Goal: Information Seeking & Learning: Understand process/instructions

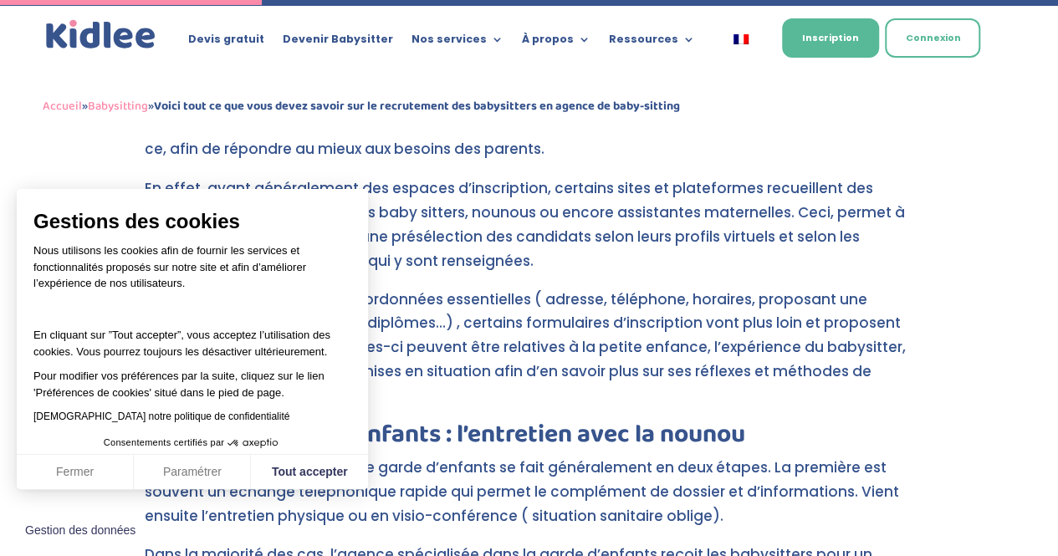
scroll to position [1457, 0]
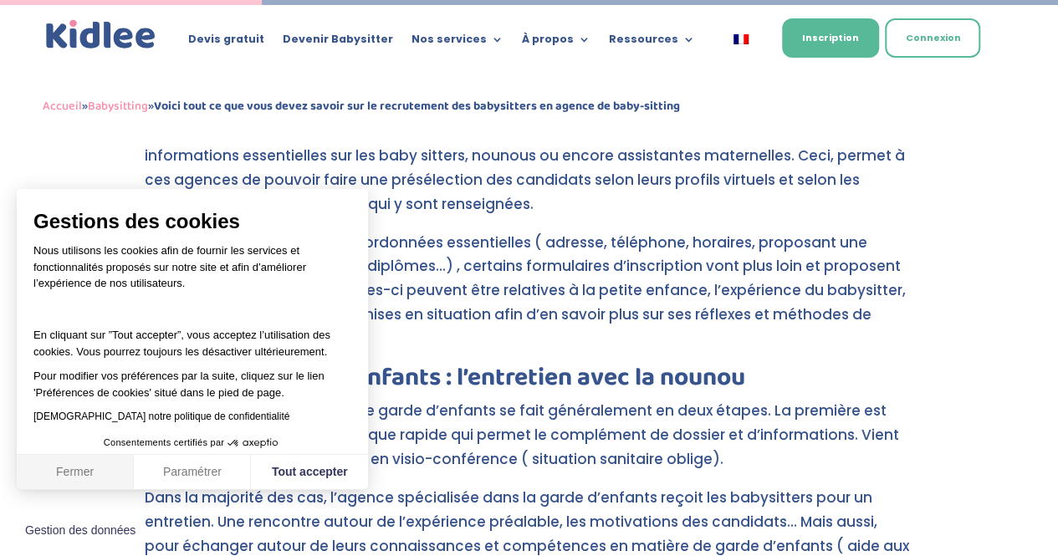
click at [90, 466] on button "Fermer" at bounding box center [75, 472] width 117 height 35
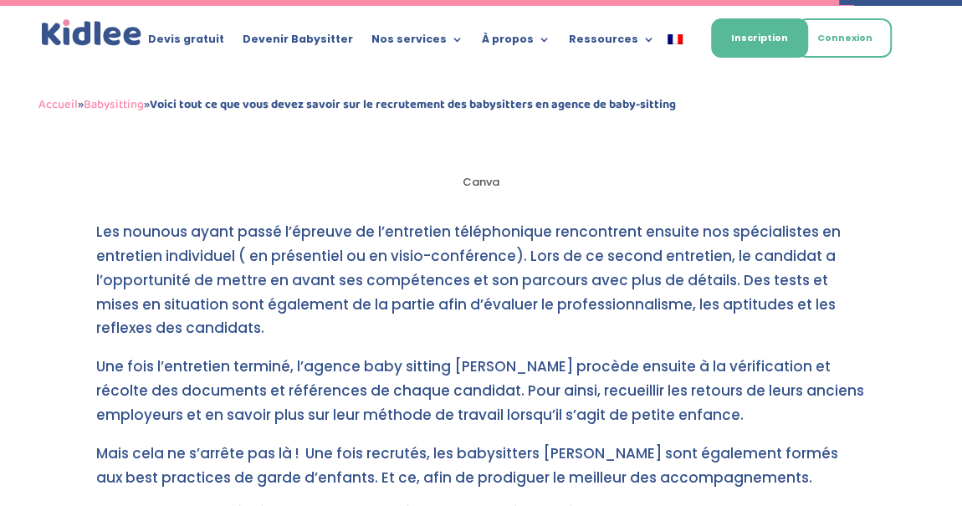
scroll to position [5165, 0]
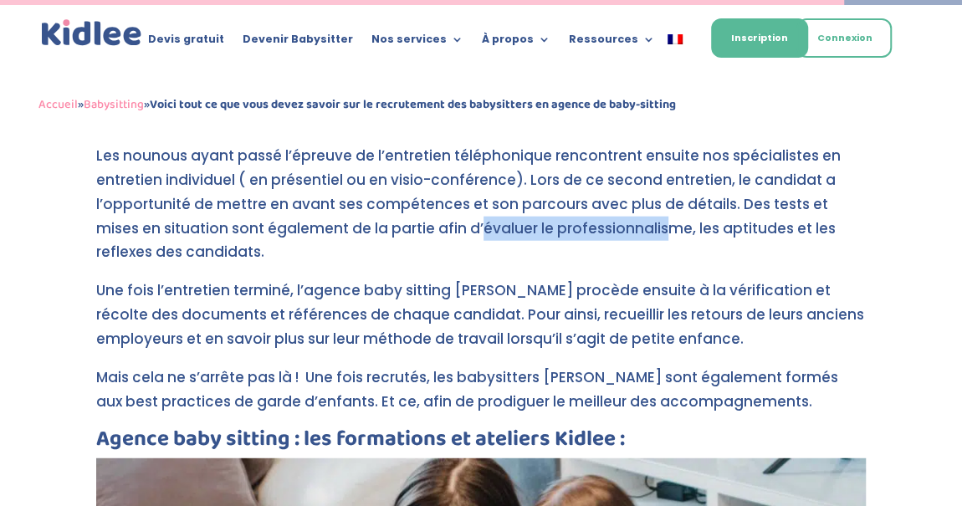
drag, startPoint x: 431, startPoint y: 205, endPoint x: 620, endPoint y: 205, distance: 188.1
click at [620, 205] on p "Les nounous ayant passé l’épreuve de l’entretien téléphonique rencontrent ensui…" at bounding box center [480, 211] width 769 height 135
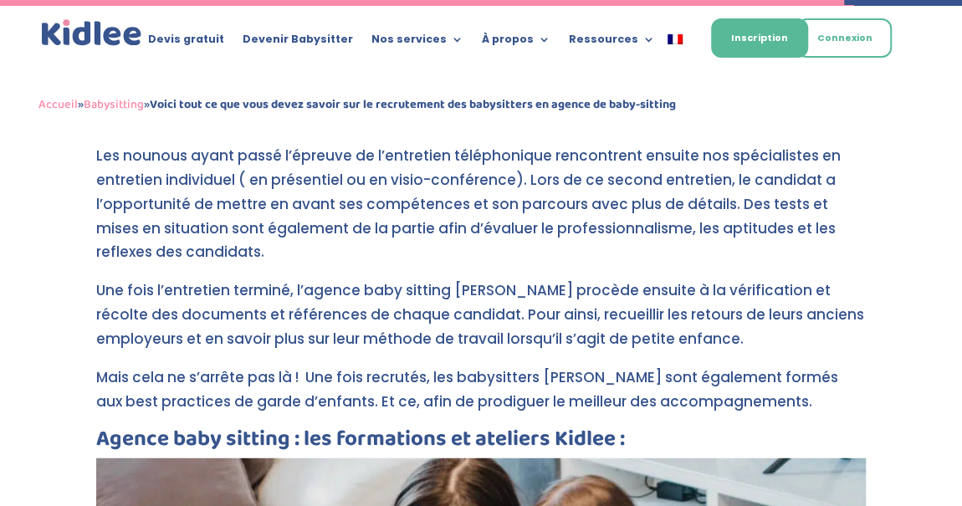
click at [417, 178] on p "Les nounous ayant passé l’épreuve de l’entretien téléphonique rencontrent ensui…" at bounding box center [480, 211] width 769 height 135
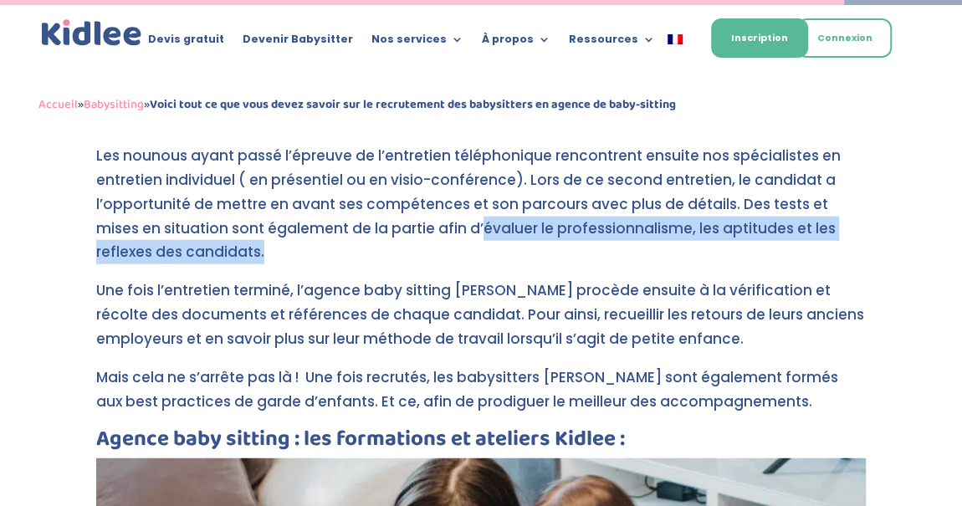
drag, startPoint x: 432, startPoint y: 201, endPoint x: 658, endPoint y: 225, distance: 227.1
click at [658, 225] on p "Les nounous ayant passé l’épreuve de l’entretien téléphonique rencontrent ensui…" at bounding box center [480, 211] width 769 height 135
copy p "évaluer le professionnalisme, les aptitudes et les reflexes des candidats."
click at [819, 198] on p "Les nounous ayant passé l’épreuve de l’entretien téléphonique rencontrent ensui…" at bounding box center [480, 211] width 769 height 135
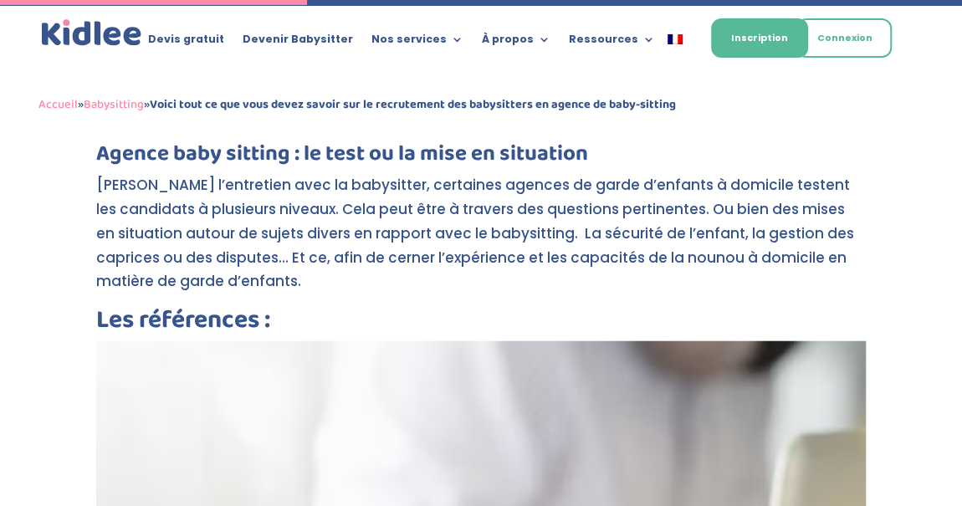
scroll to position [1820, 0]
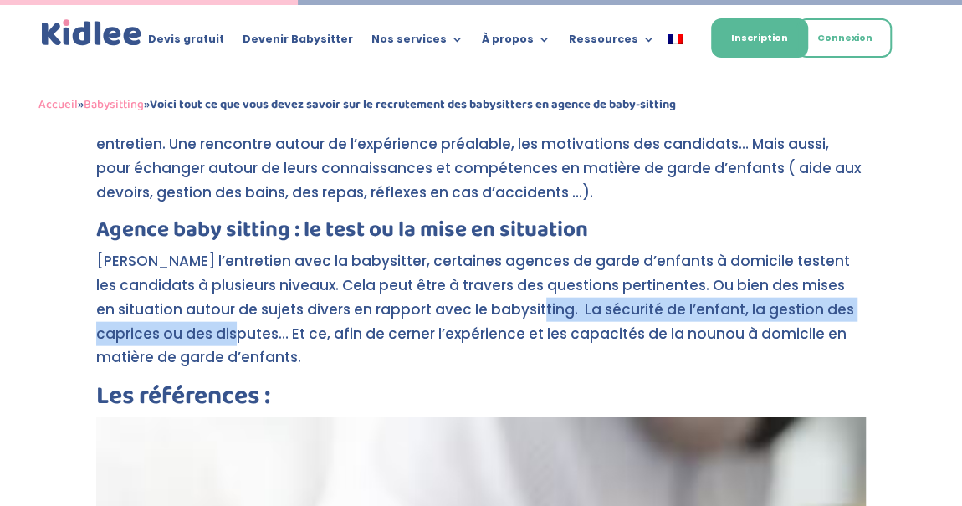
drag, startPoint x: 555, startPoint y: 305, endPoint x: 289, endPoint y: 332, distance: 267.3
click at [289, 332] on p "[PERSON_NAME] l’entretien avec la babysitter, certaines agences de garde d’enfa…" at bounding box center [480, 316] width 769 height 135
copy p "La sécurité de l’enfant, la gestion des caprices ou des disputes…"
click at [671, 304] on p "[PERSON_NAME] l’entretien avec la babysitter, certaines agences de garde d’enfa…" at bounding box center [480, 316] width 769 height 135
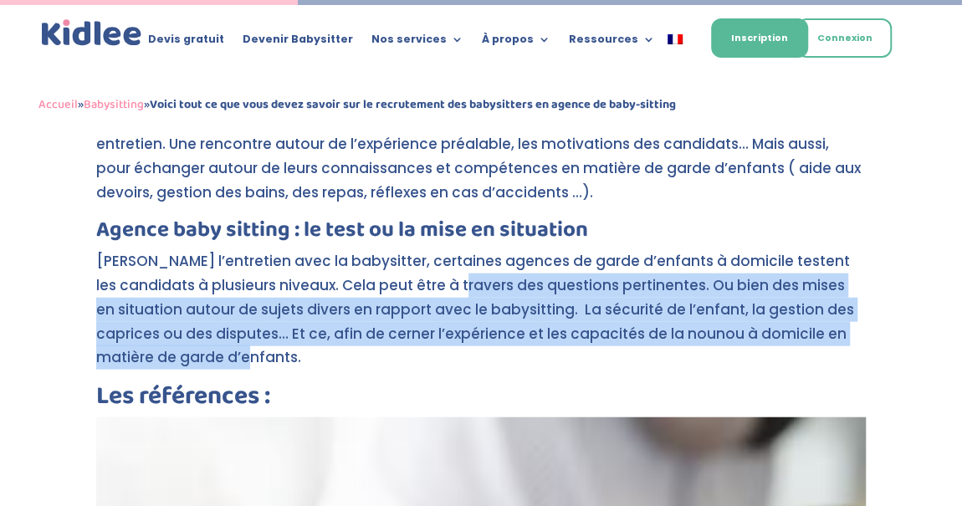
drag, startPoint x: 489, startPoint y: 283, endPoint x: 295, endPoint y: 352, distance: 206.0
click at [295, 352] on p "[PERSON_NAME] l’entretien avec la babysitter, certaines agences de garde d’enfa…" at bounding box center [480, 316] width 769 height 135
copy p "des questions pertinentes. Ou bien des mises en situation autour de sujets dive…"
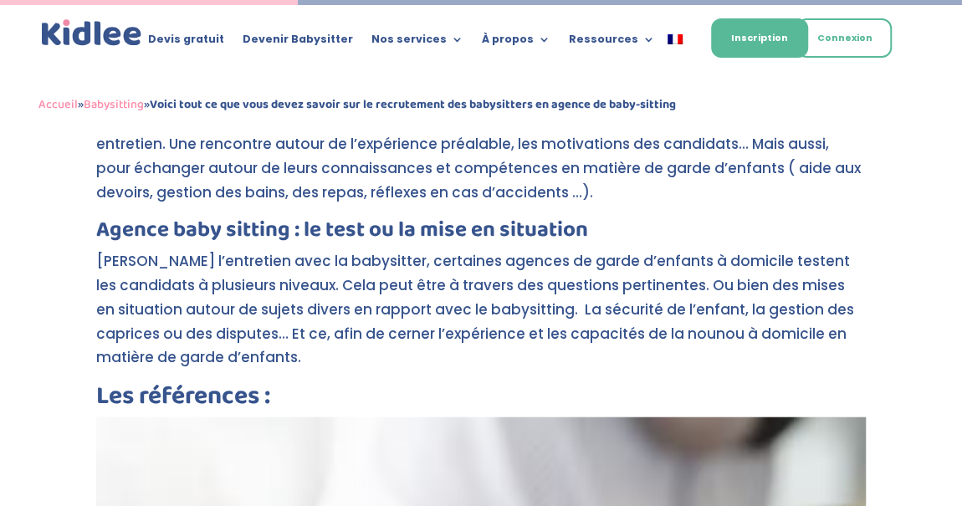
click at [819, 234] on h3 "Agence baby sitting : le test ou la mise en situation" at bounding box center [480, 234] width 769 height 30
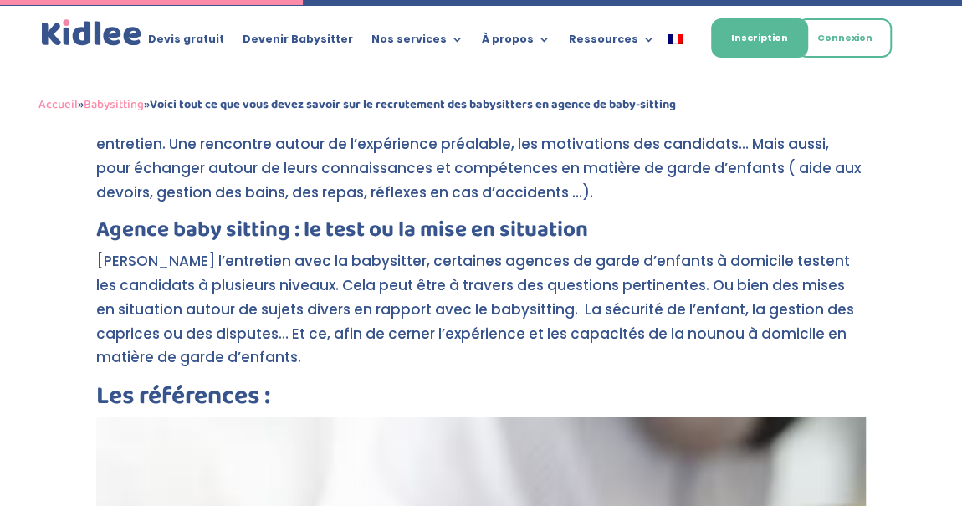
scroll to position [1896, 0]
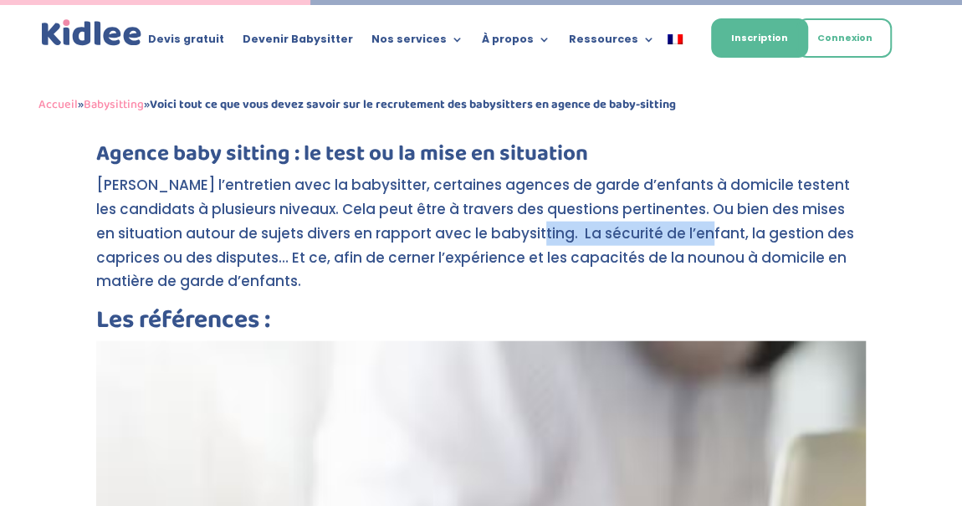
drag, startPoint x: 557, startPoint y: 229, endPoint x: 722, endPoint y: 232, distance: 165.6
click at [722, 232] on p "[PERSON_NAME] l’entretien avec la babysitter, certaines agences de garde d’enfa…" at bounding box center [480, 240] width 769 height 135
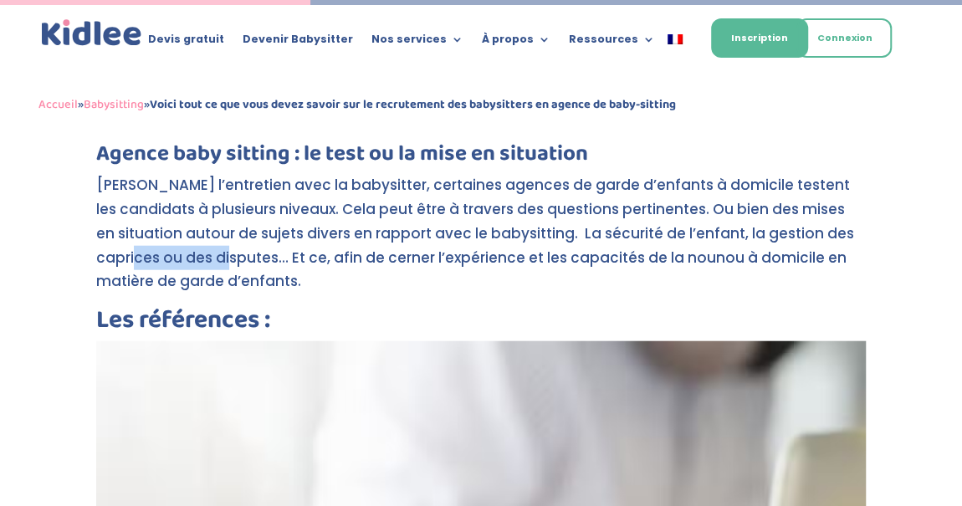
drag, startPoint x: 184, startPoint y: 255, endPoint x: 283, endPoint y: 256, distance: 98.7
click at [283, 256] on p "[PERSON_NAME] l’entretien avec la babysitter, certaines agences de garde d’enfa…" at bounding box center [480, 240] width 769 height 135
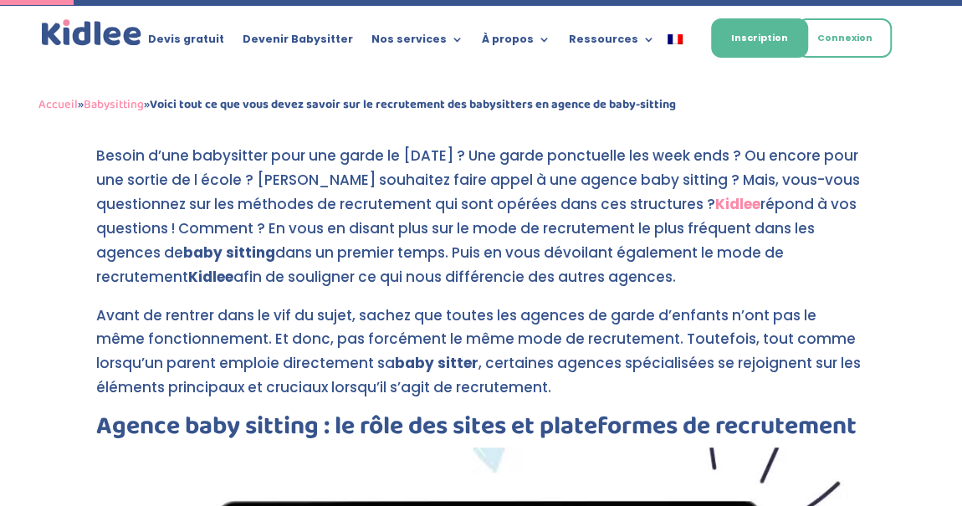
scroll to position [416, 0]
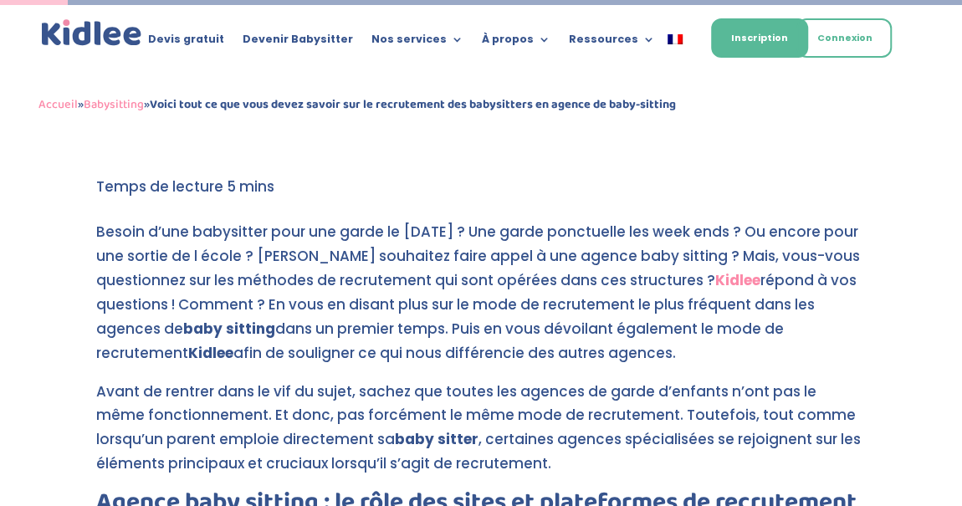
click at [623, 267] on p "Besoin d’une babysitter pour une garde le [DATE] ? Une garde ponctuelle les wee…" at bounding box center [480, 299] width 769 height 159
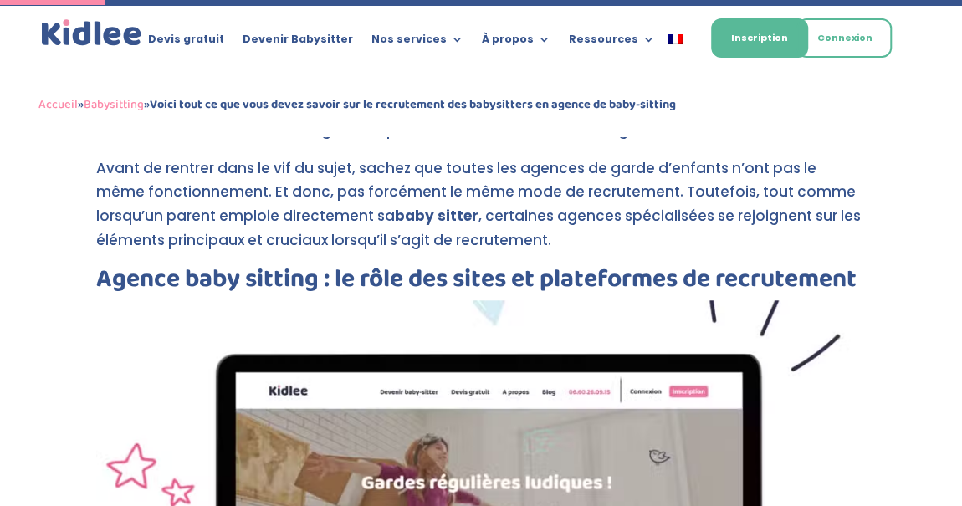
scroll to position [568, 0]
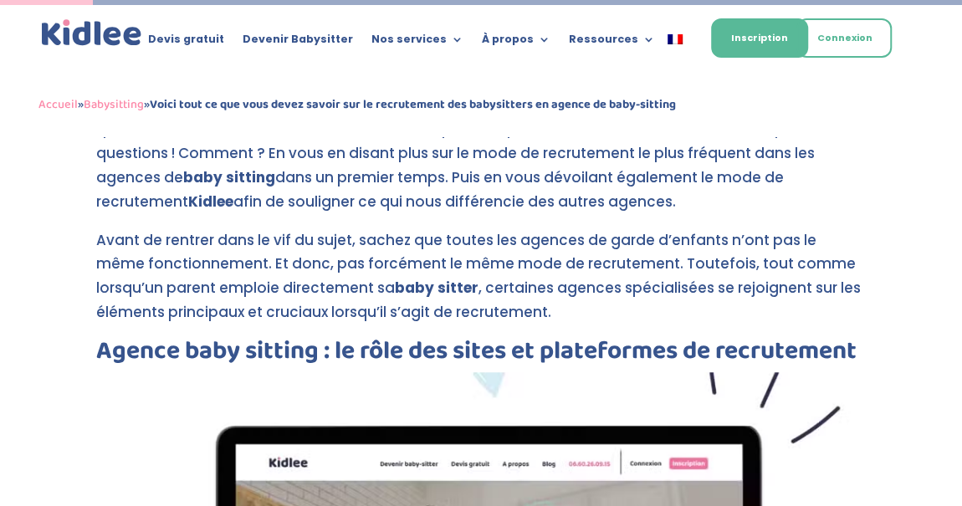
click at [595, 156] on p "Besoin d’une babysitter pour une garde le [DATE] ? Une garde ponctuelle les wee…" at bounding box center [480, 148] width 769 height 159
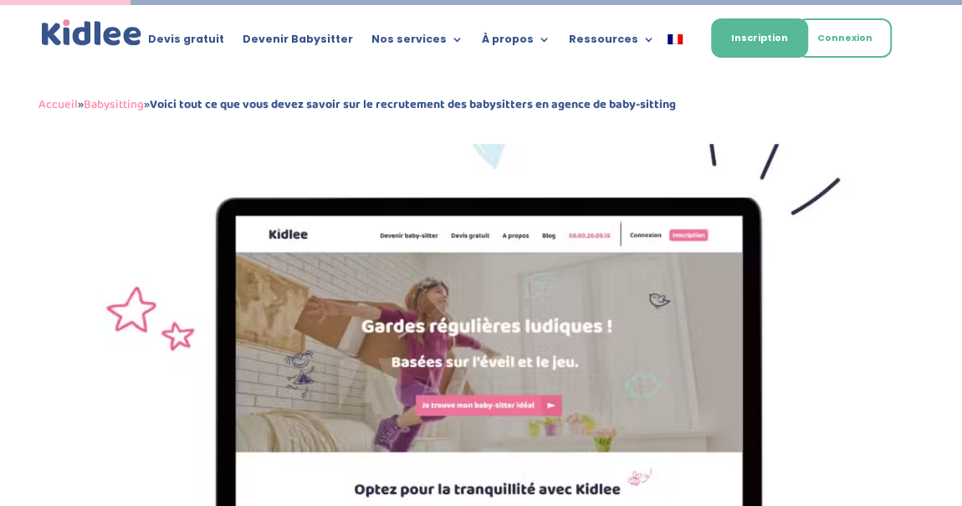
scroll to position [1712, 0]
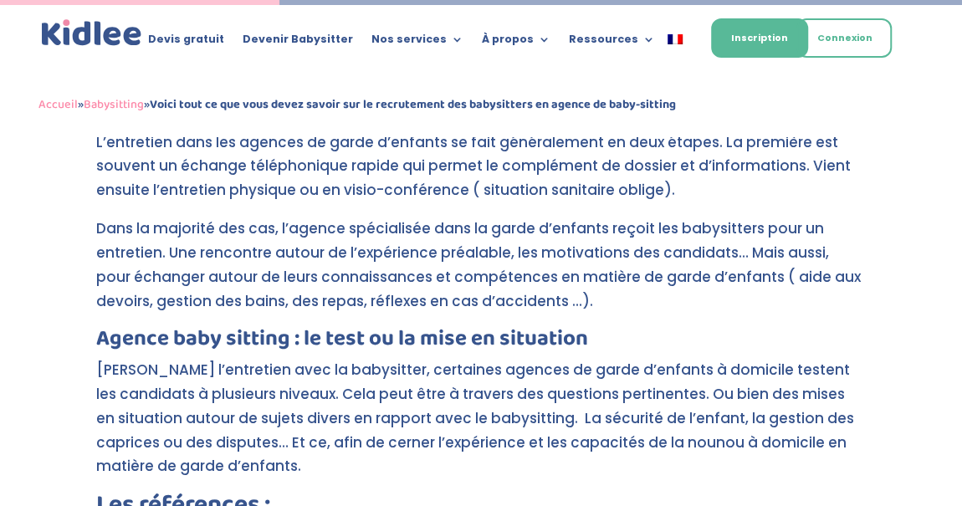
drag, startPoint x: 345, startPoint y: 248, endPoint x: 620, endPoint y: 298, distance: 280.5
click at [620, 298] on p "Dans la majorité des cas, l’agence spécialisée dans la garde d’enfants reçoit l…" at bounding box center [480, 272] width 769 height 111
copy p "l’expérience préalable, les motivations des candidats… Mais aussi, pour échange…"
click at [624, 205] on p "L’entretien dans les agences de garde d’enfants se fait généralement en deux ét…" at bounding box center [480, 173] width 769 height 87
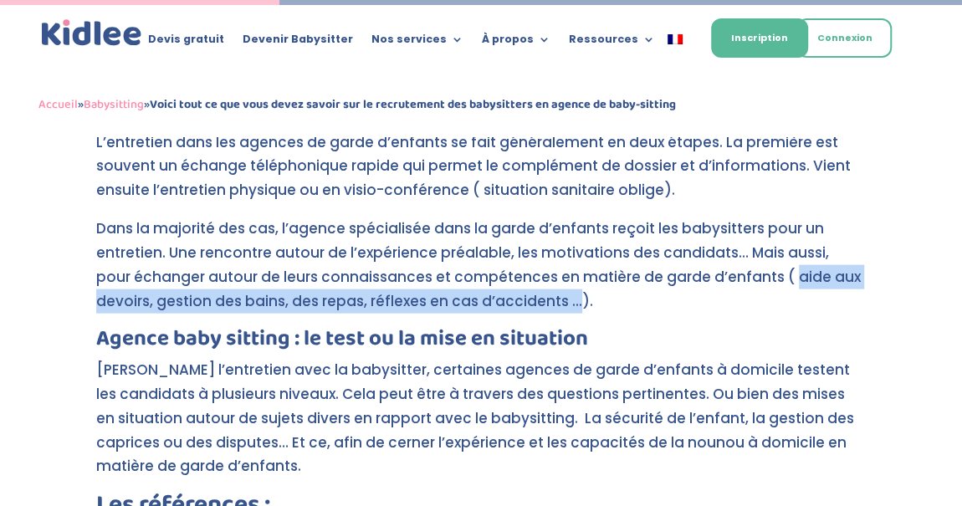
drag, startPoint x: 746, startPoint y: 278, endPoint x: 571, endPoint y: 294, distance: 175.5
click at [571, 294] on p "Dans la majorité des cas, l’agence spécialisée dans la garde d’enfants reçoit l…" at bounding box center [480, 272] width 769 height 111
copy p "aide aux devoirs, gestion des bains, des repas, réflexes en cas d’accidents …"
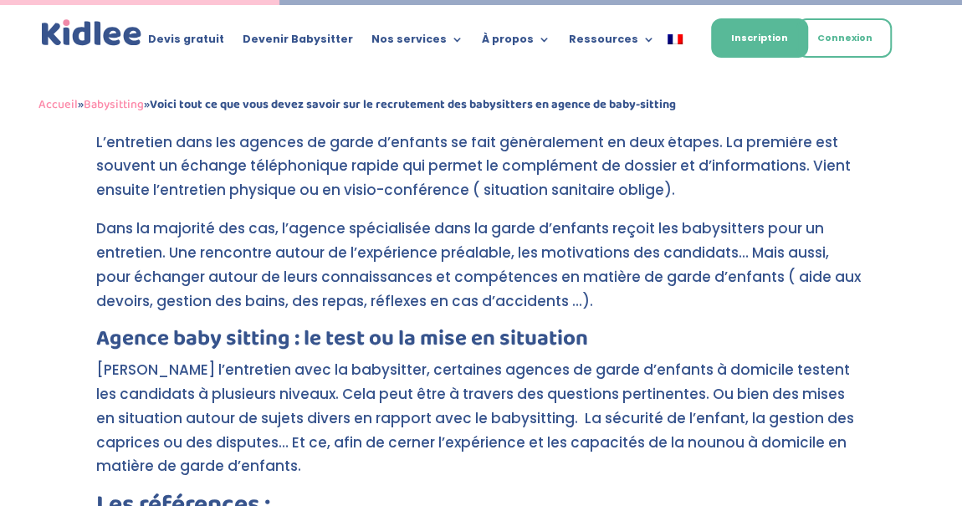
click at [326, 243] on p "Dans la majorité des cas, l’agence spécialisée dans la garde d’enfants reçoit l…" at bounding box center [480, 272] width 769 height 111
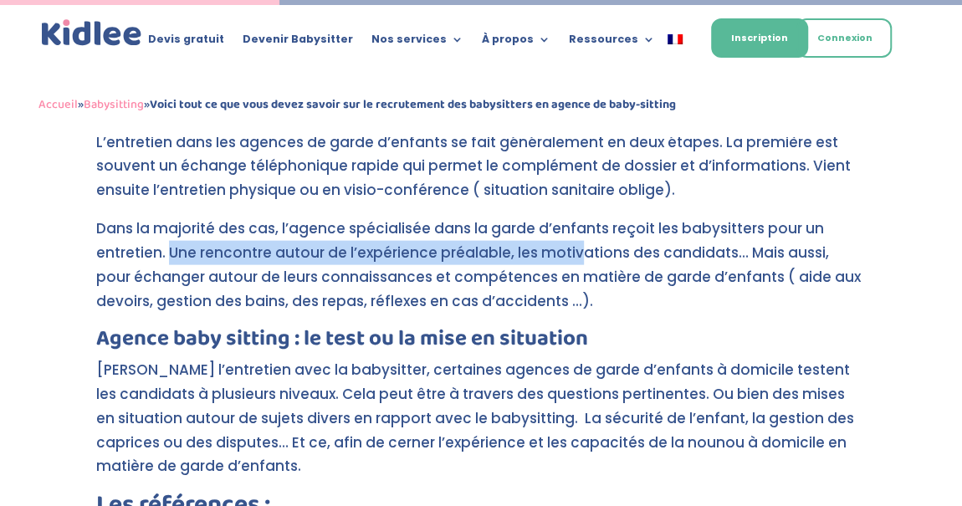
drag, startPoint x: 171, startPoint y: 249, endPoint x: 574, endPoint y: 248, distance: 403.0
click at [574, 248] on p "Dans la majorité des cas, l’agence spécialisée dans la garde d’enfants reçoit l…" at bounding box center [480, 272] width 769 height 111
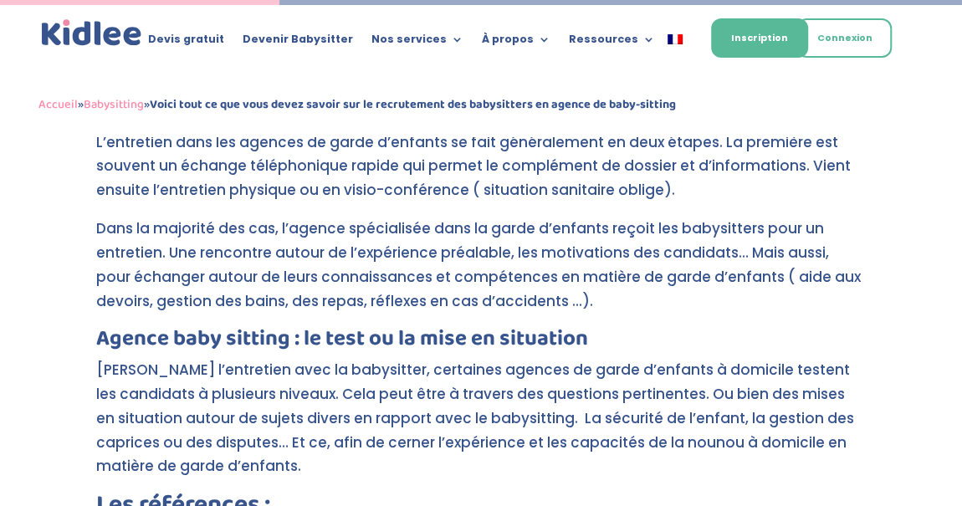
click at [316, 241] on p "Dans la majorité des cas, l’agence spécialisée dans la garde d’enfants reçoit l…" at bounding box center [480, 272] width 769 height 111
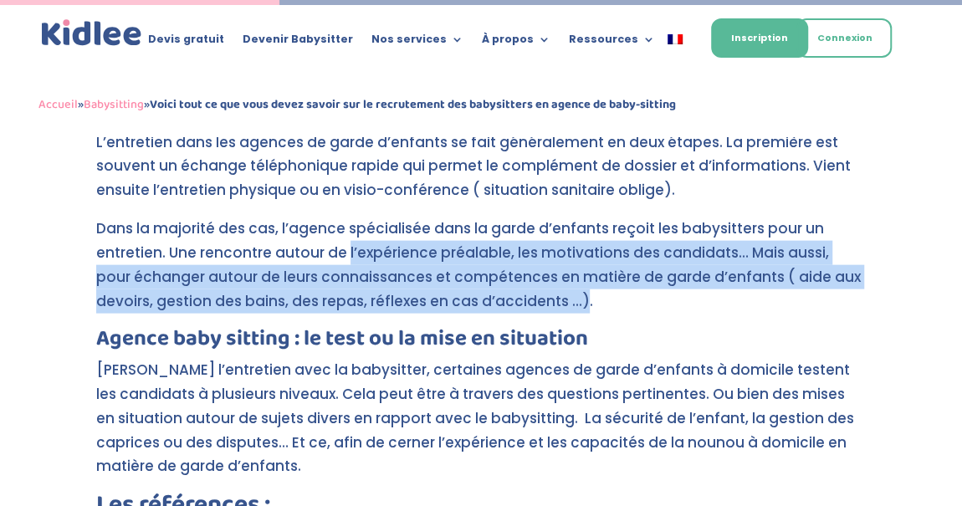
drag, startPoint x: 348, startPoint y: 250, endPoint x: 579, endPoint y: 298, distance: 236.5
click at [579, 298] on p "Dans la majorité des cas, l’agence spécialisée dans la garde d’enfants reçoit l…" at bounding box center [480, 272] width 769 height 111
copy p "l’expérience préalable, les motivations des candidats… Mais aussi, pour échange…"
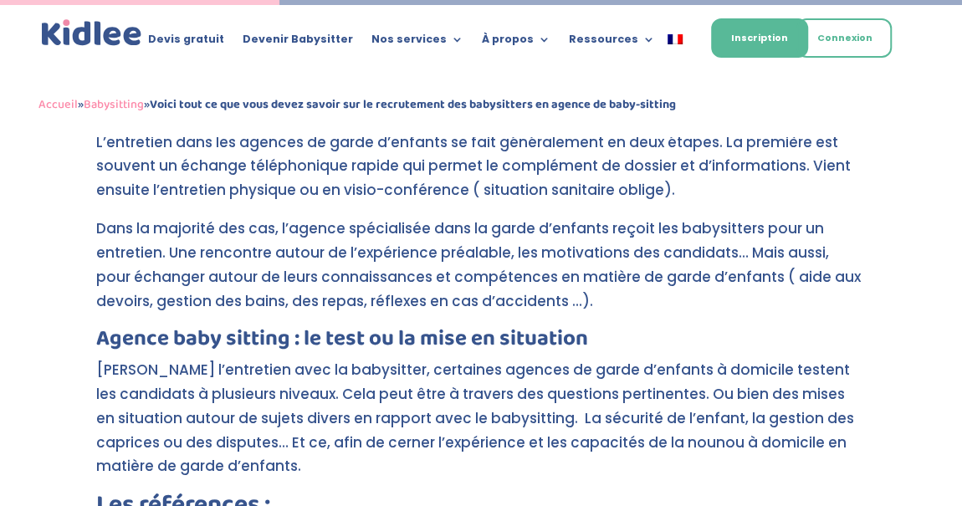
click at [676, 138] on p "L’entretien dans les agences de garde d’enfants se fait généralement en deux ét…" at bounding box center [480, 173] width 769 height 87
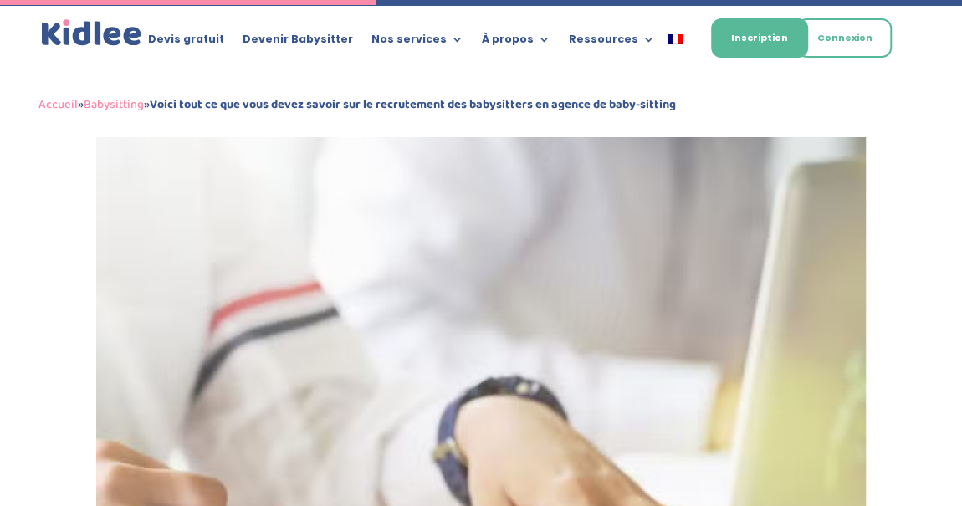
scroll to position [2548, 0]
